Goal: Information Seeking & Learning: Learn about a topic

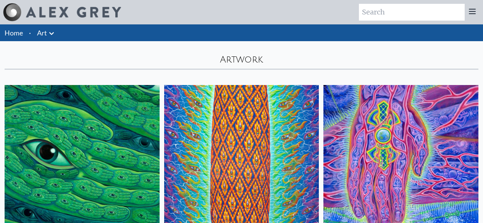
click at [172, 158] on img at bounding box center [241, 162] width 155 height 155
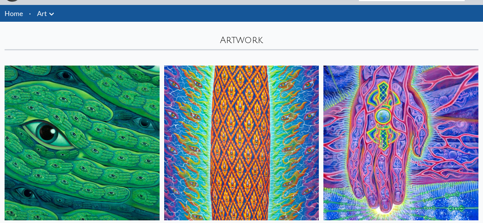
scroll to position [115, 0]
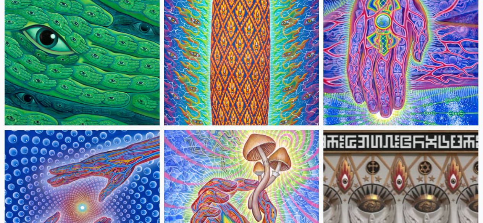
click at [323, 130] on img at bounding box center [400, 207] width 155 height 155
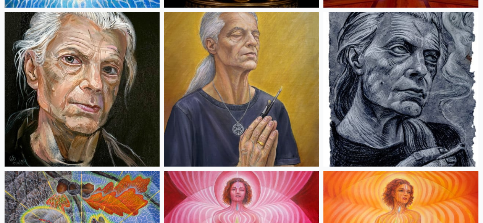
scroll to position [726, 0]
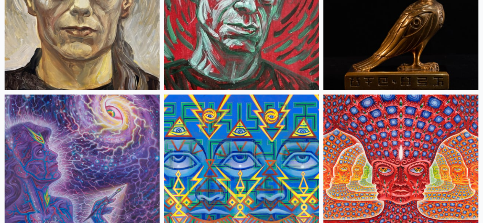
scroll to position [3353, 0]
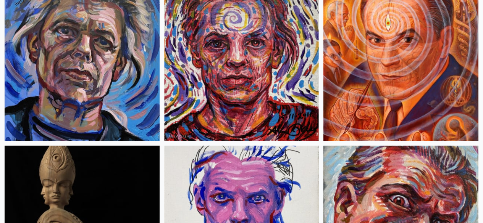
scroll to position [3620, 0]
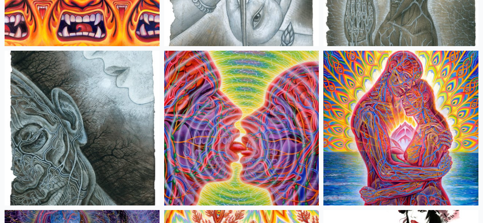
scroll to position [4342, 0]
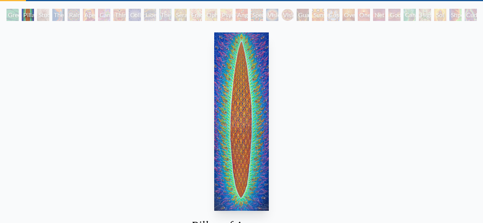
scroll to position [76, 0]
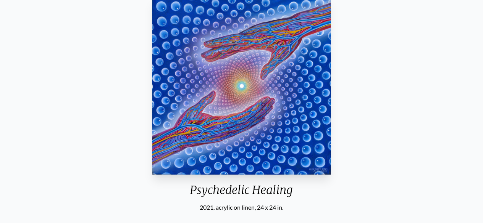
scroll to position [38, 0]
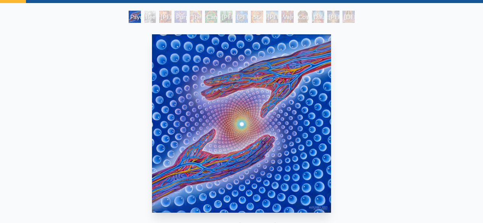
click at [152, 18] on div "Beethoven" at bounding box center [150, 17] width 12 height 12
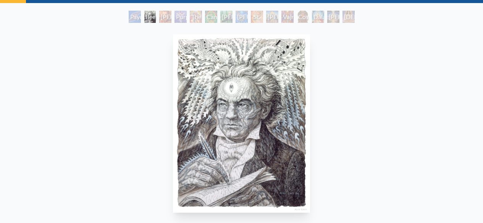
click at [171, 11] on div "Stanislav Grof M.D., Cartographer of Consciousness" at bounding box center [165, 17] width 12 height 12
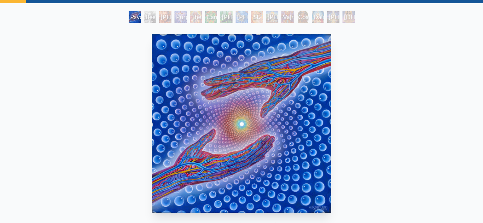
click at [171, 19] on div "Stanislav Grof M.D., Cartographer of Consciousness" at bounding box center [165, 17] width 12 height 12
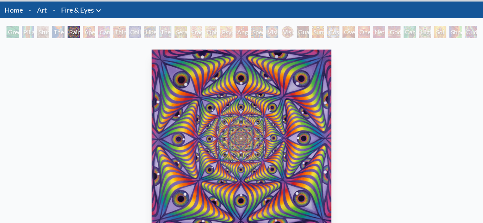
scroll to position [38, 0]
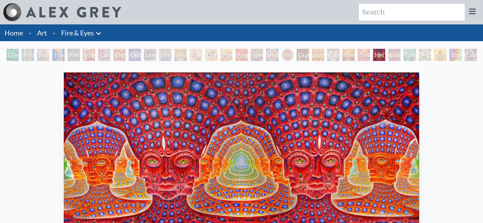
scroll to position [38, 0]
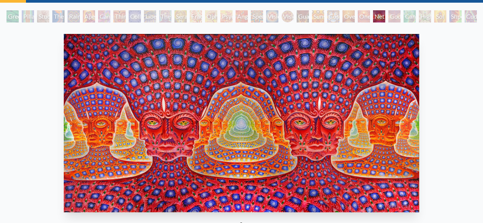
scroll to position [38, 0]
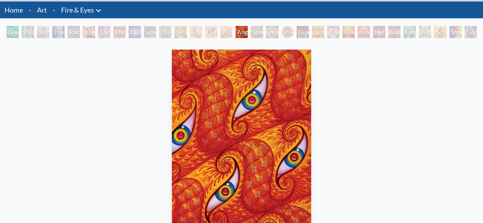
scroll to position [38, 0]
